Goal: Transaction & Acquisition: Subscribe to service/newsletter

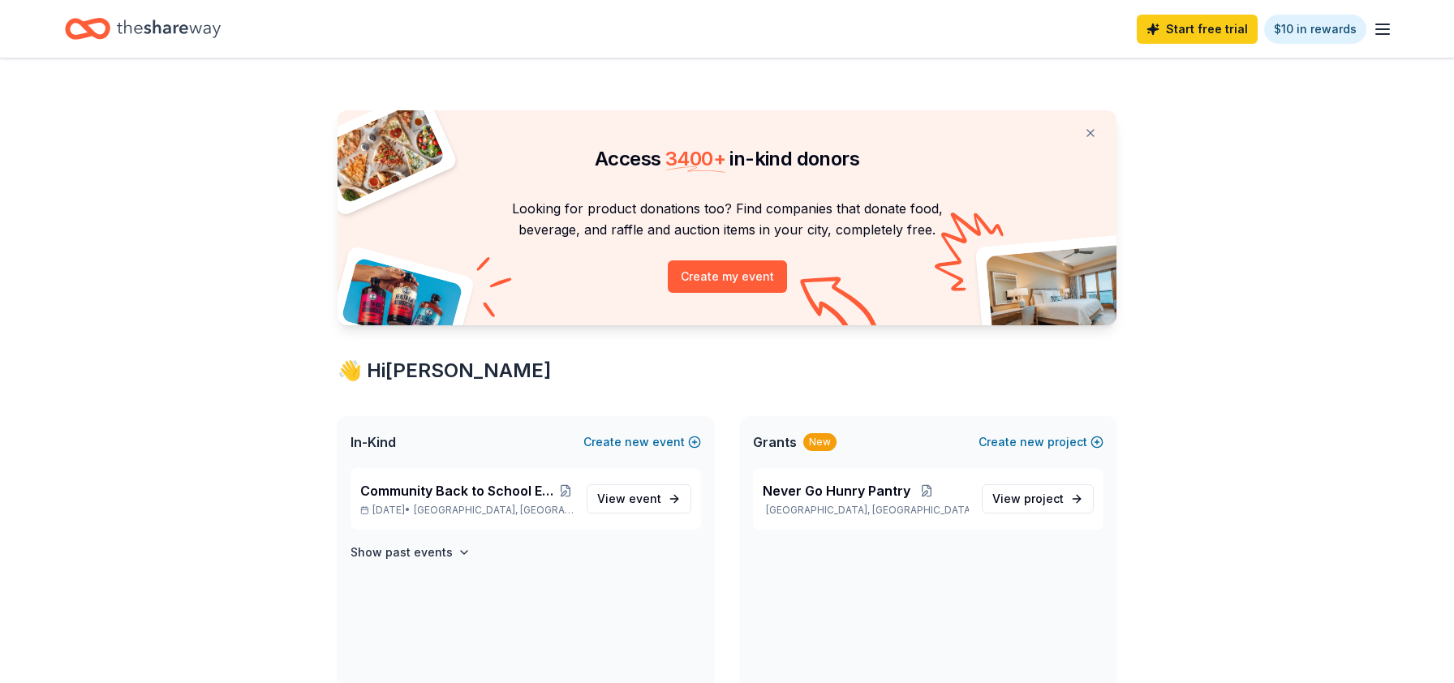
click at [1380, 19] on icon "button" at bounding box center [1382, 28] width 19 height 19
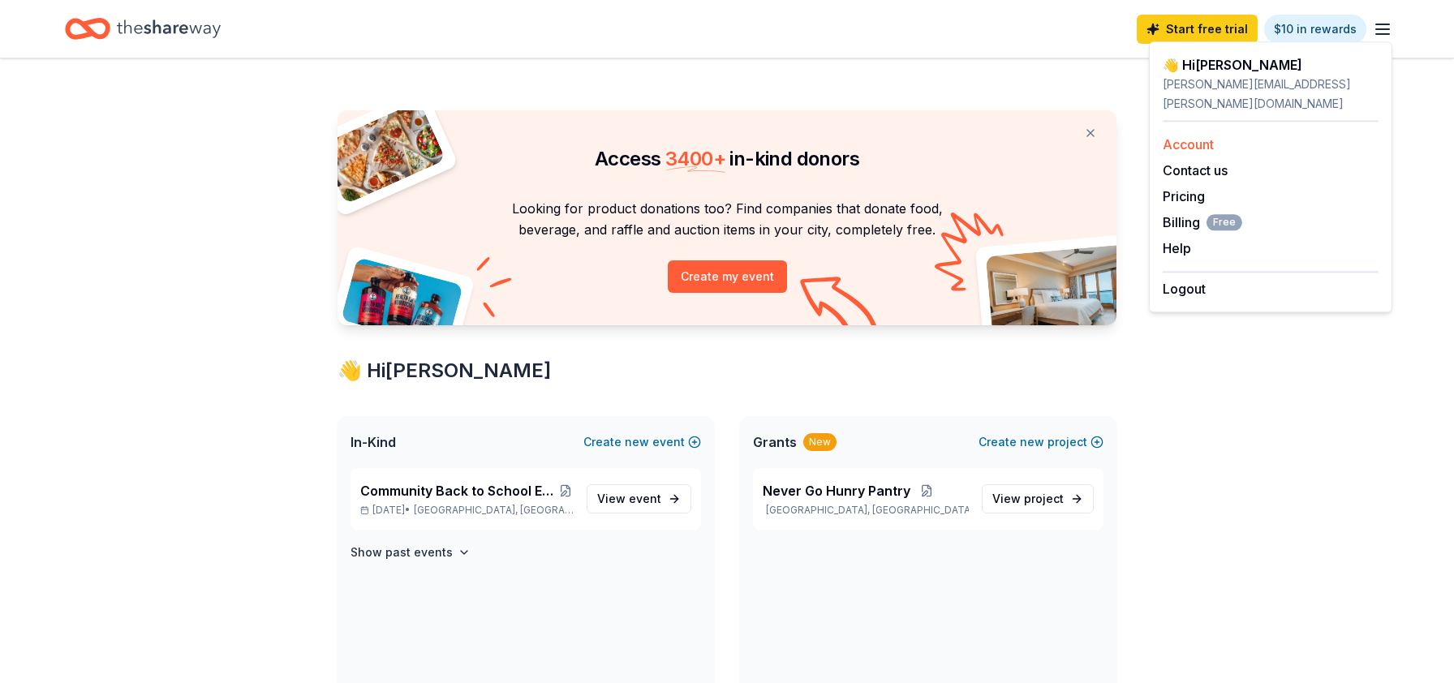
click at [1186, 136] on link "Account" at bounding box center [1188, 144] width 51 height 16
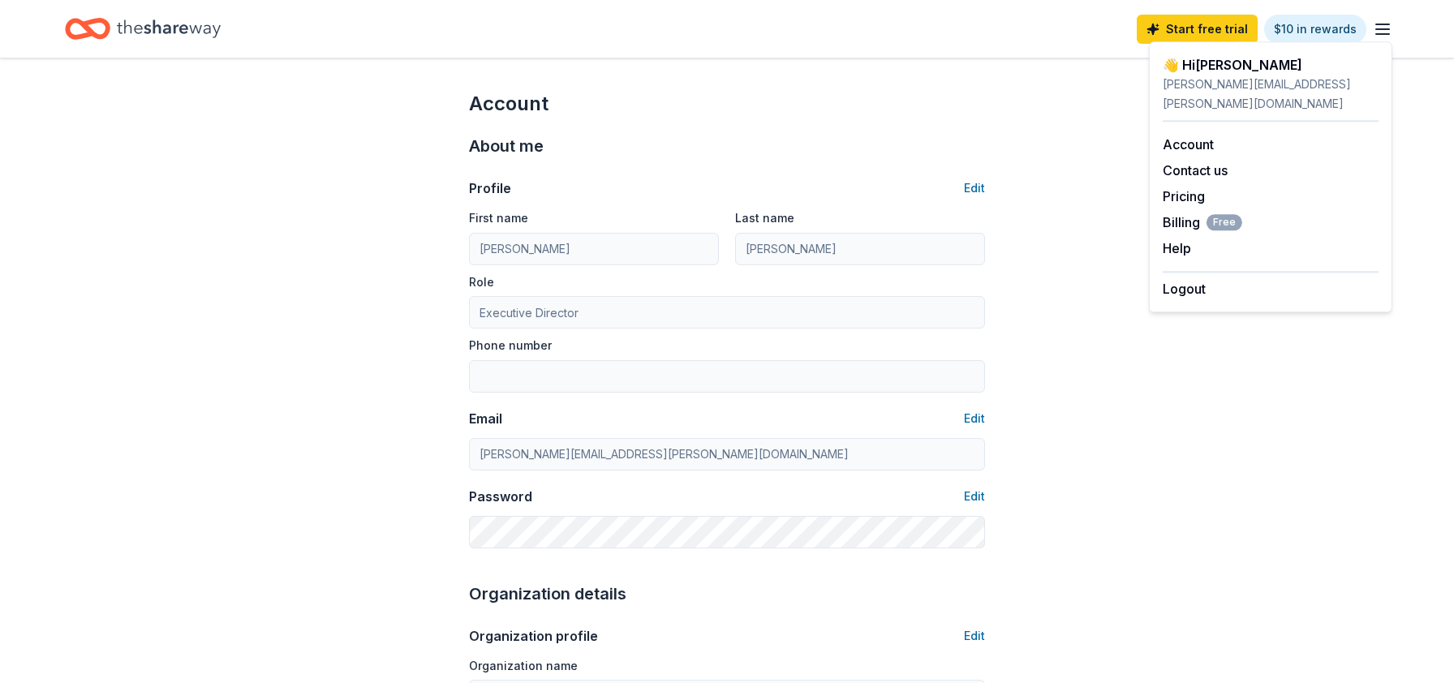
click at [140, 39] on icon "Home" at bounding box center [169, 28] width 104 height 33
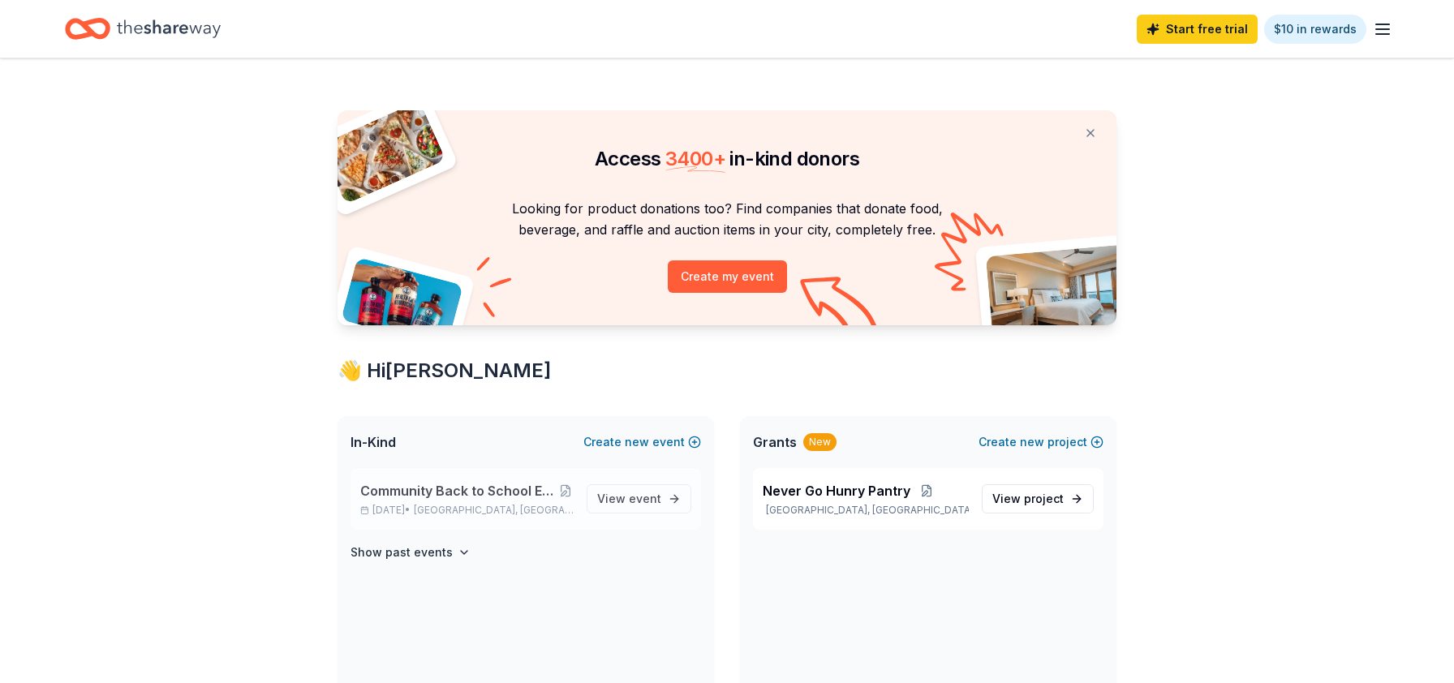
click at [454, 501] on div "Community Back to School Event [DATE]-[DATE] School Year [DATE] • [GEOGRAPHIC_D…" at bounding box center [466, 499] width 213 height 36
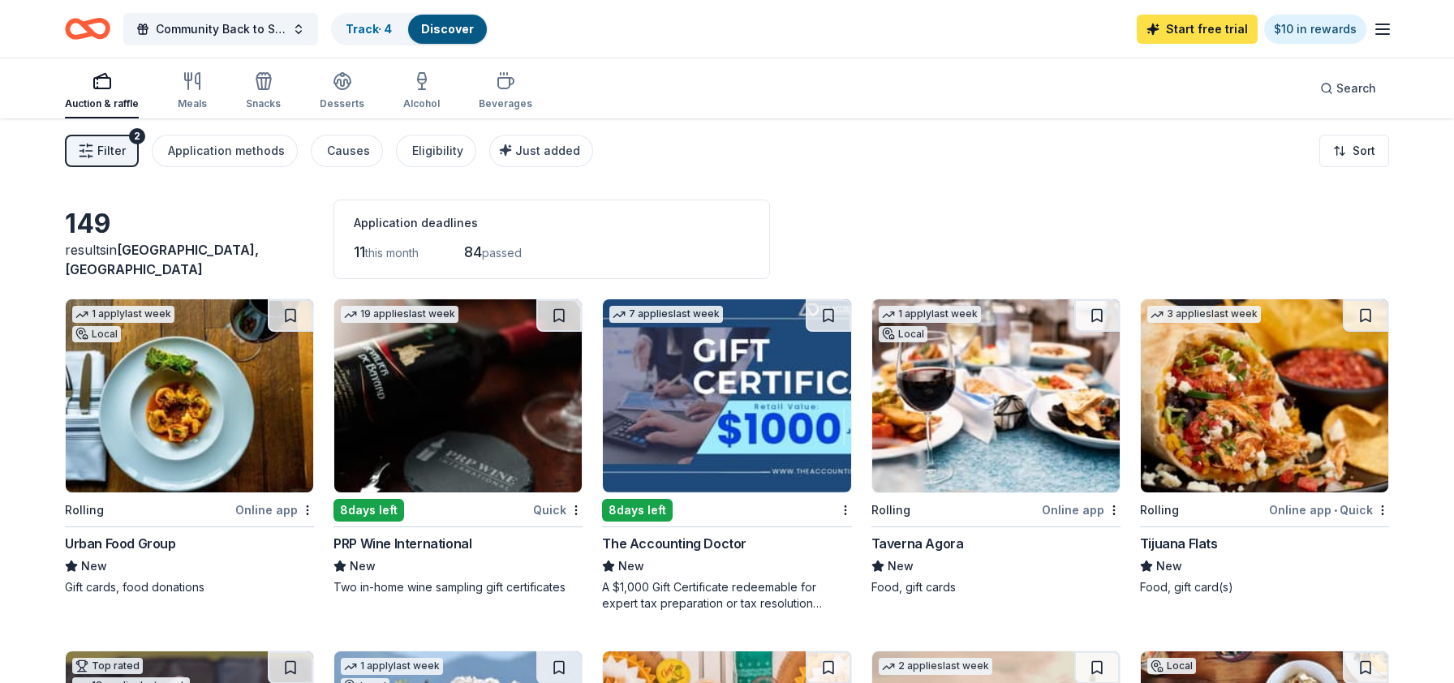
click at [1176, 31] on link "Start free trial" at bounding box center [1197, 29] width 121 height 29
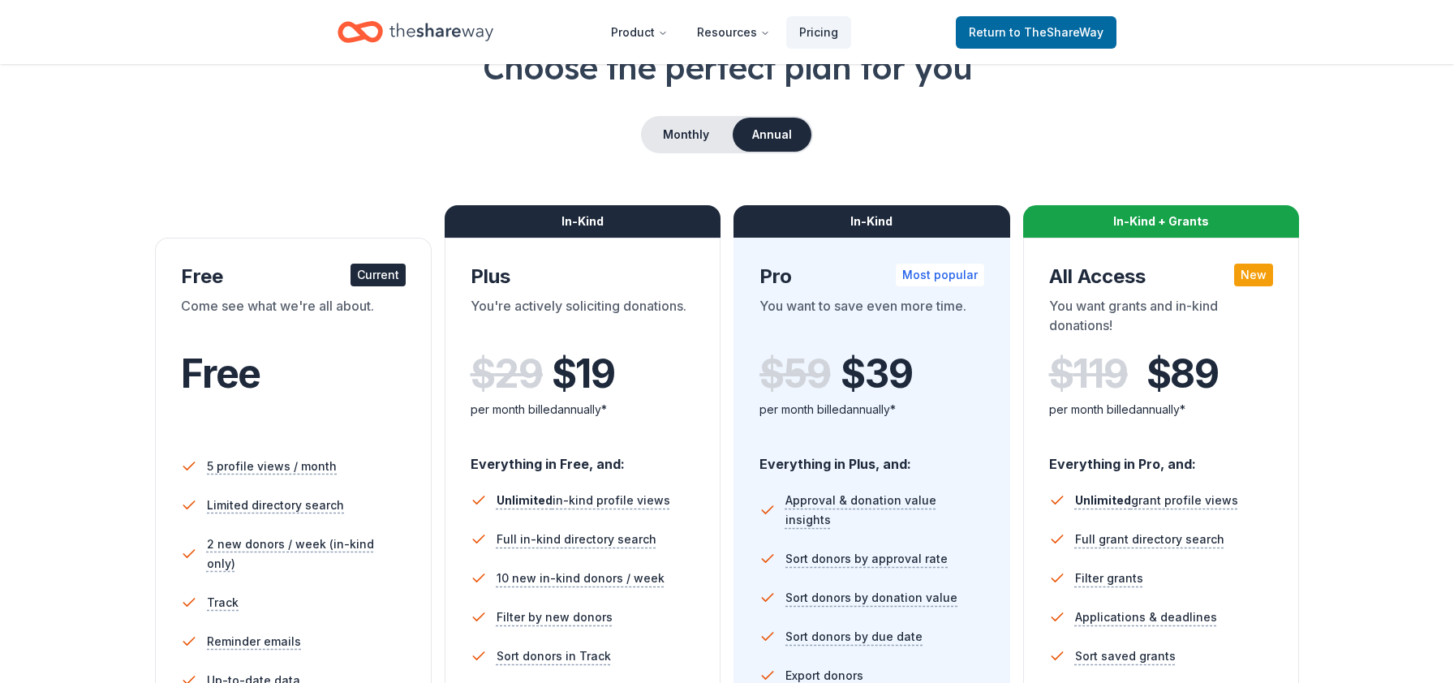
scroll to position [86, 0]
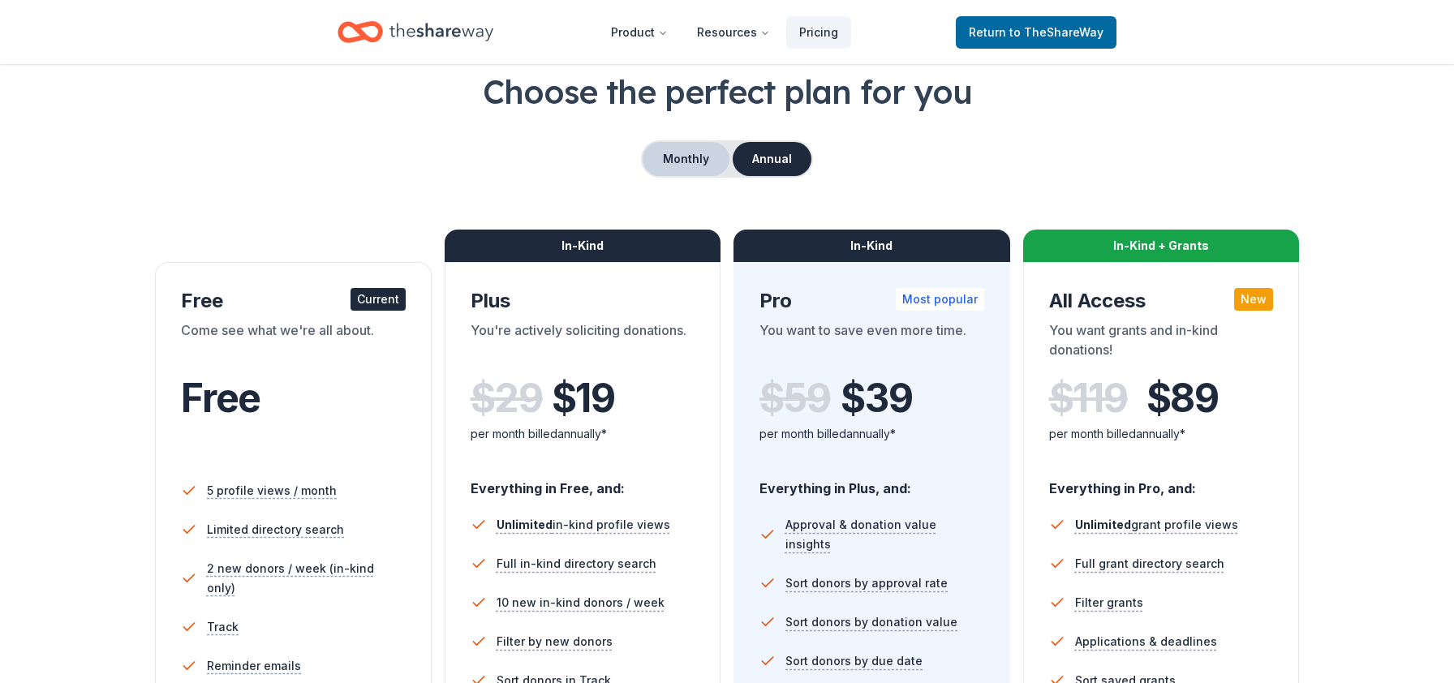
click at [694, 156] on button "Monthly" at bounding box center [686, 159] width 87 height 34
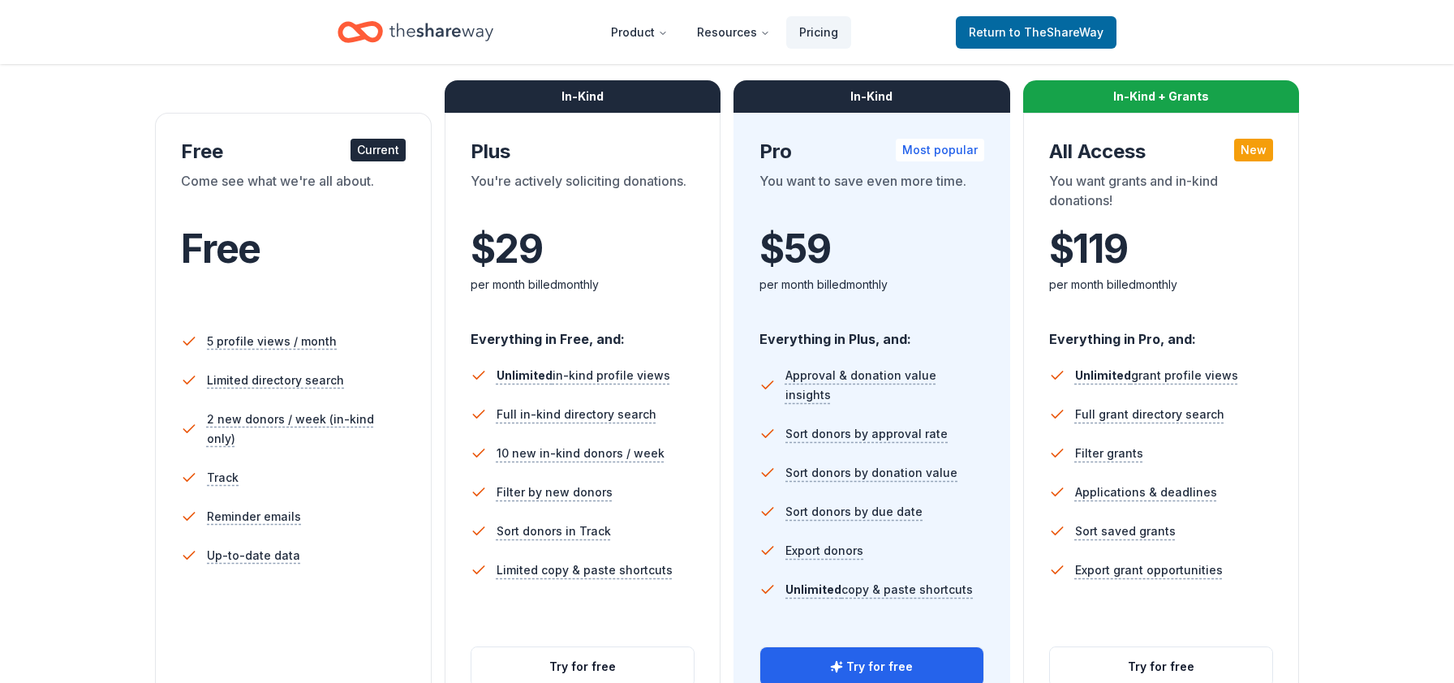
scroll to position [259, 0]
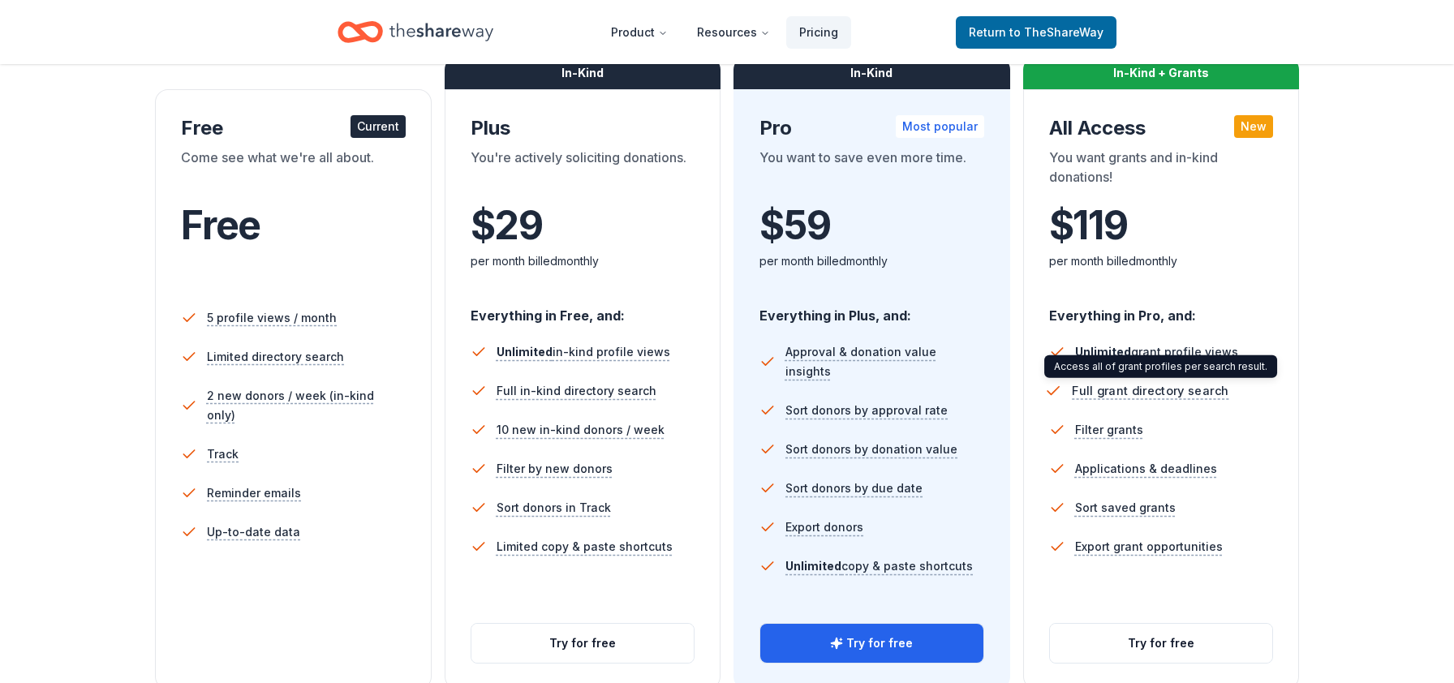
click at [1154, 391] on span "Full grant directory search" at bounding box center [1150, 391] width 157 height 20
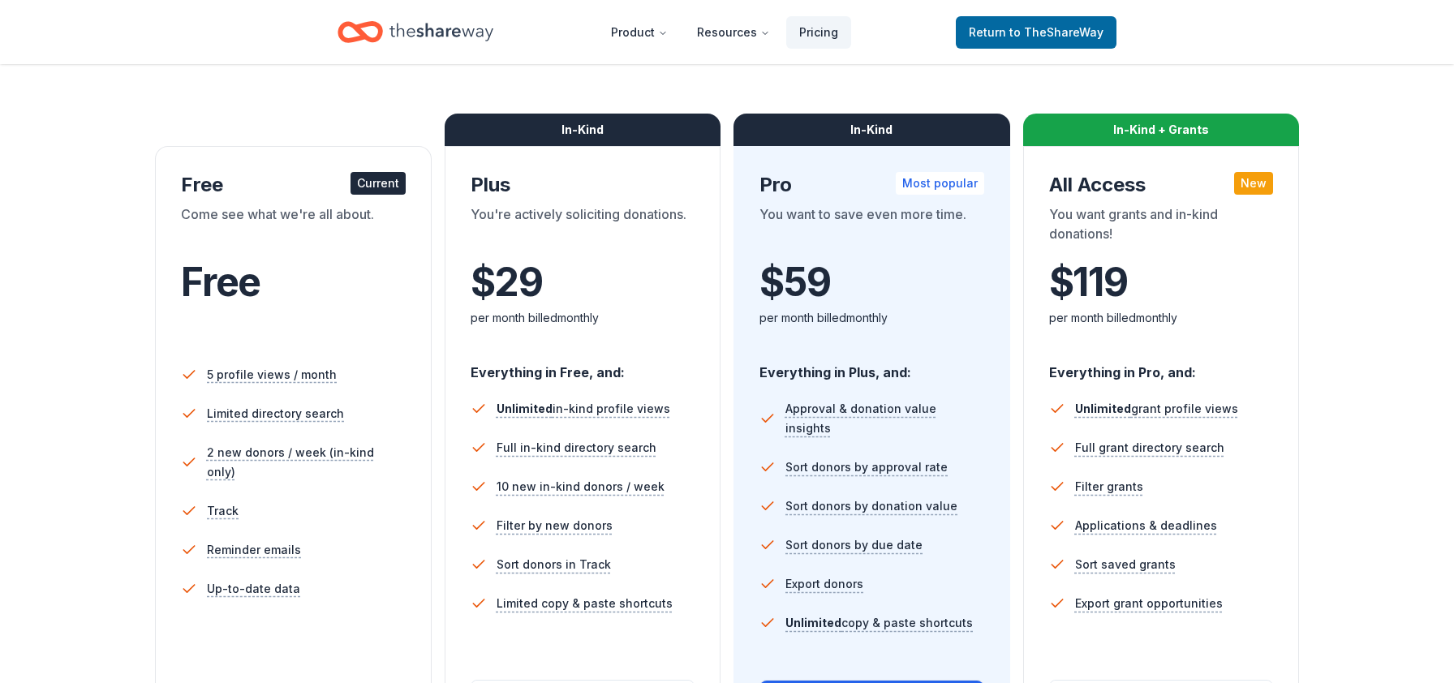
scroll to position [172, 0]
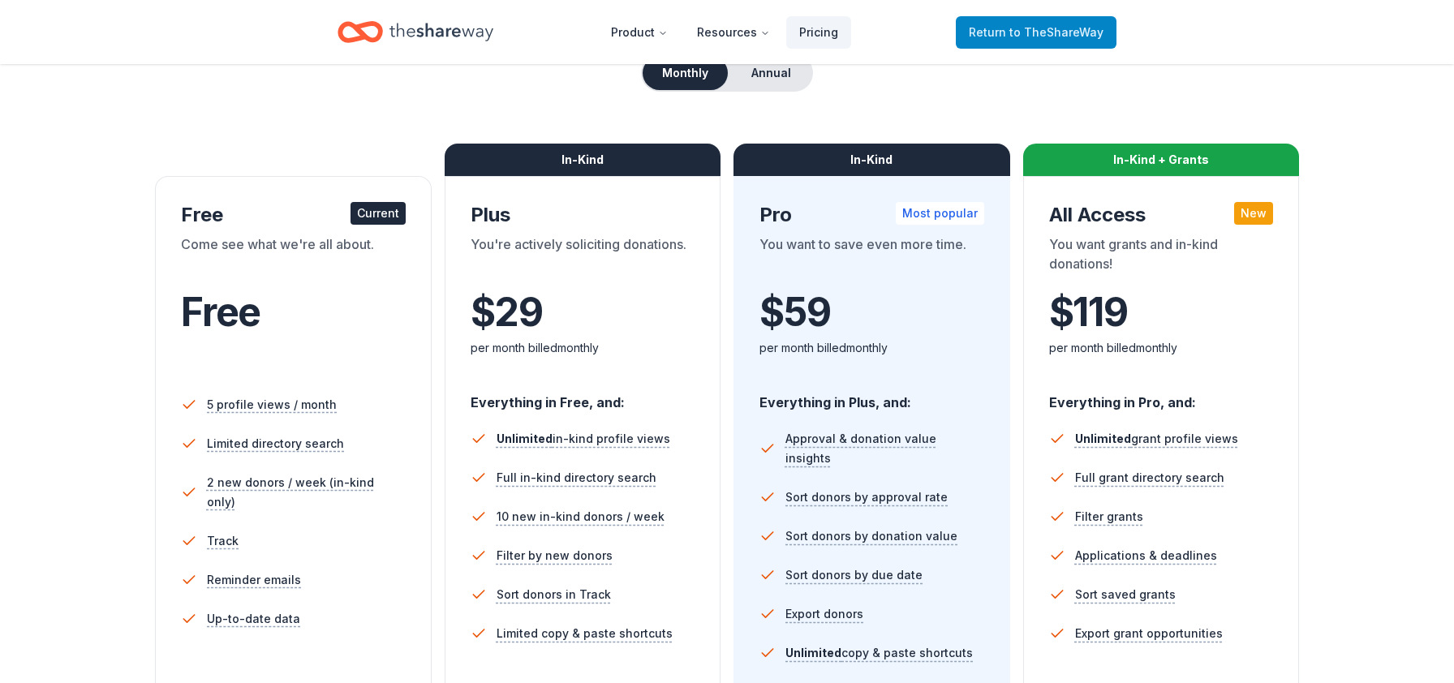
click at [1039, 39] on span "to TheShareWay" at bounding box center [1056, 32] width 94 height 14
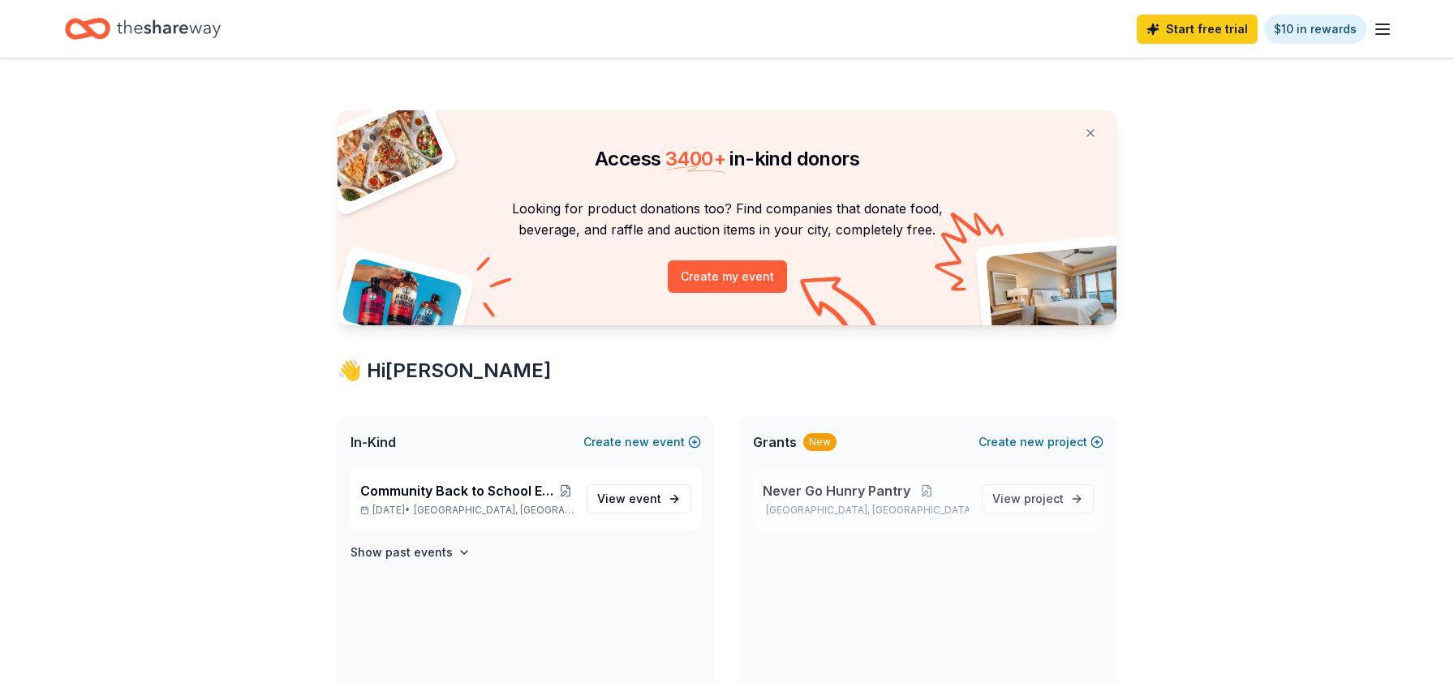
click at [939, 522] on div "Never Go Hunry Pantry [GEOGRAPHIC_DATA], [GEOGRAPHIC_DATA] View project" at bounding box center [928, 499] width 350 height 62
click at [785, 442] on span "Grants" at bounding box center [775, 441] width 44 height 19
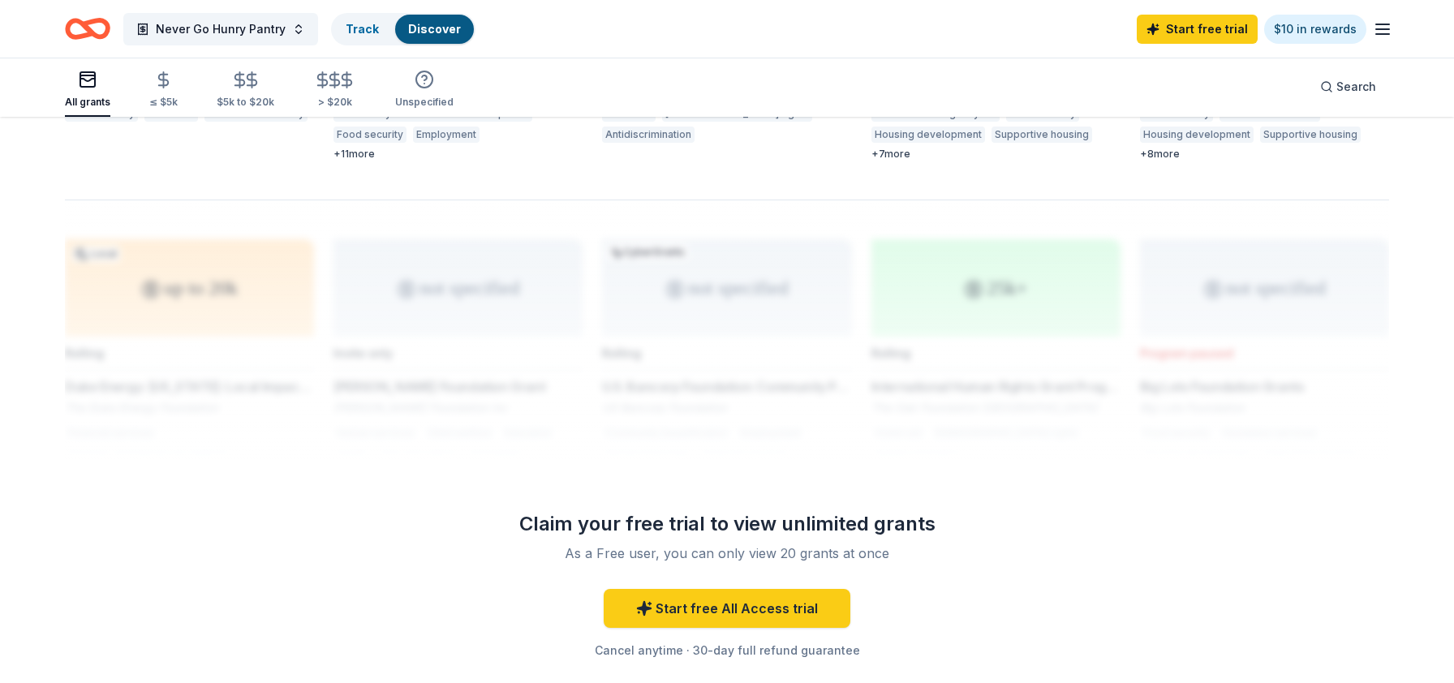
scroll to position [1295, 0]
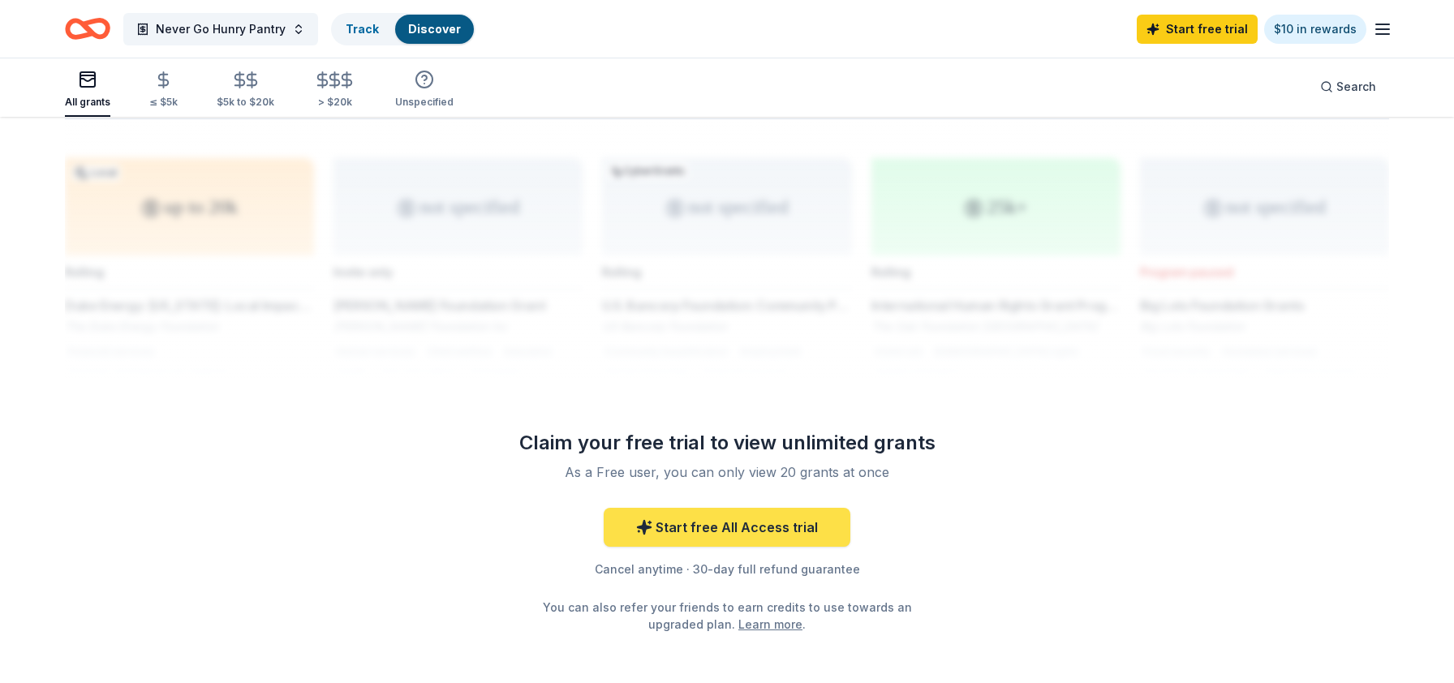
click at [727, 513] on link "Start free All Access trial" at bounding box center [727, 527] width 247 height 39
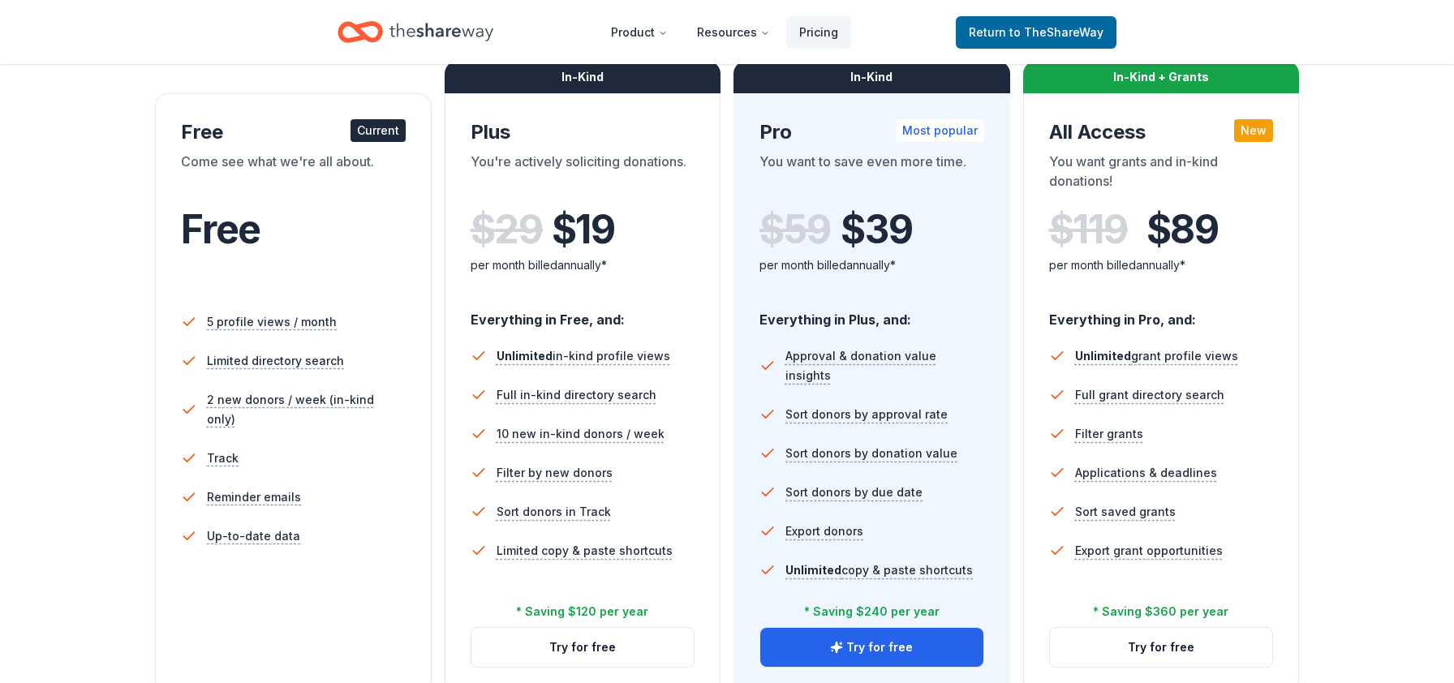
scroll to position [259, 0]
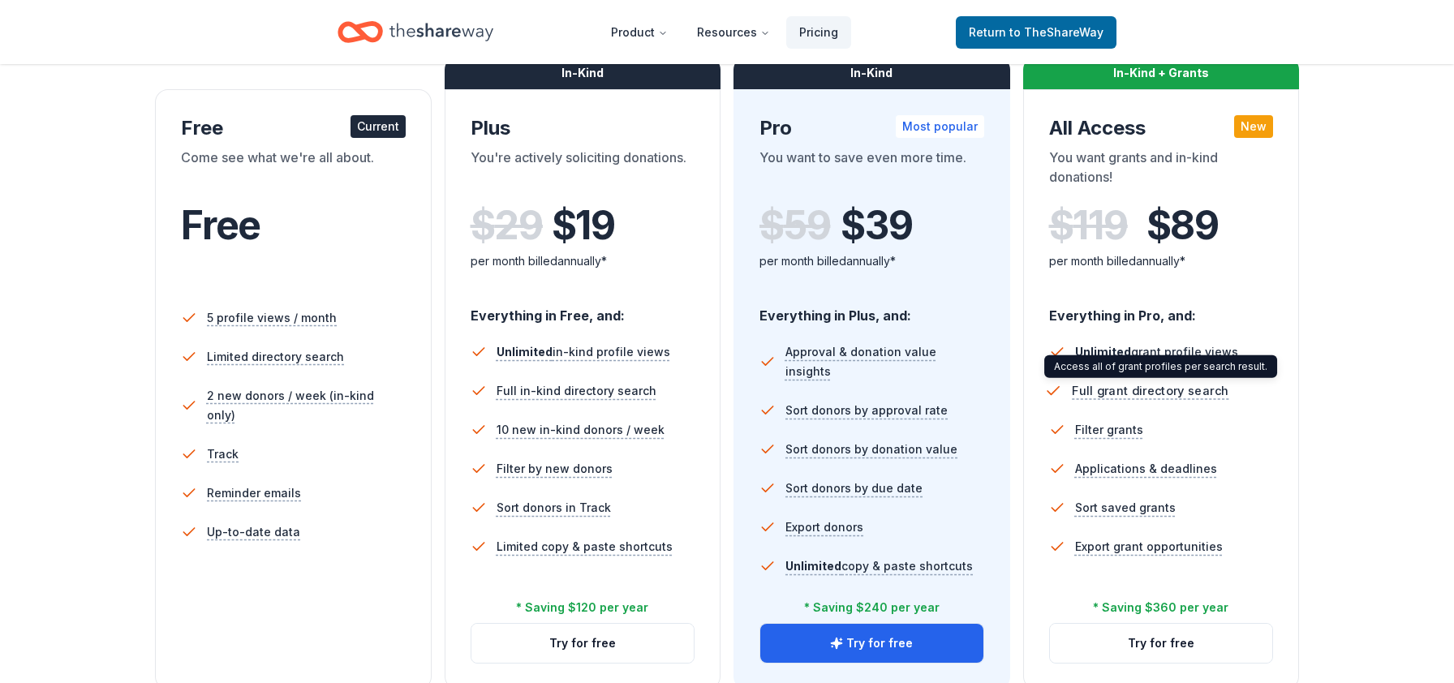
click at [1147, 384] on span "Full grant directory search" at bounding box center [1150, 391] width 157 height 20
click at [1154, 395] on span "Full grant directory search" at bounding box center [1150, 391] width 157 height 20
click at [1108, 392] on span "Full grant directory search" at bounding box center [1150, 391] width 157 height 20
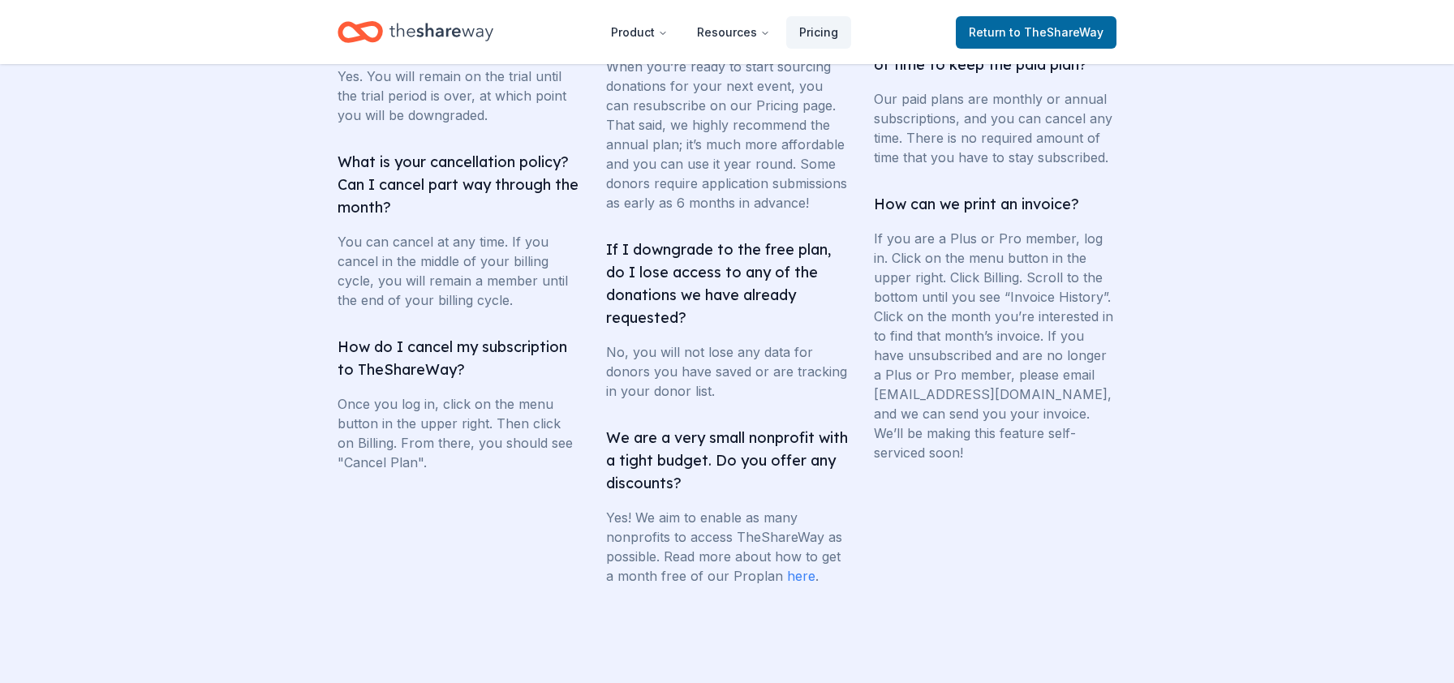
scroll to position [3107, 0]
